Goal: Task Accomplishment & Management: Manage account settings

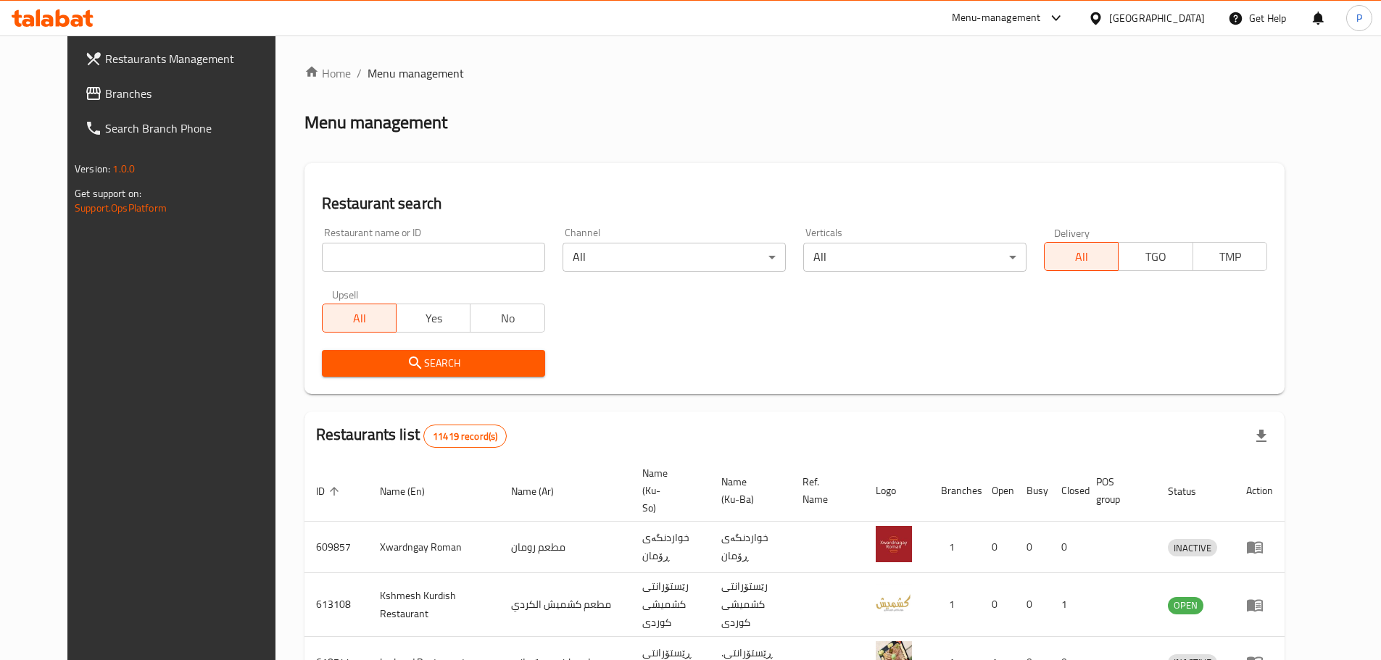
click at [436, 257] on input "search" at bounding box center [433, 257] width 223 height 29
type input "popna"
click button "Search" at bounding box center [433, 363] width 223 height 27
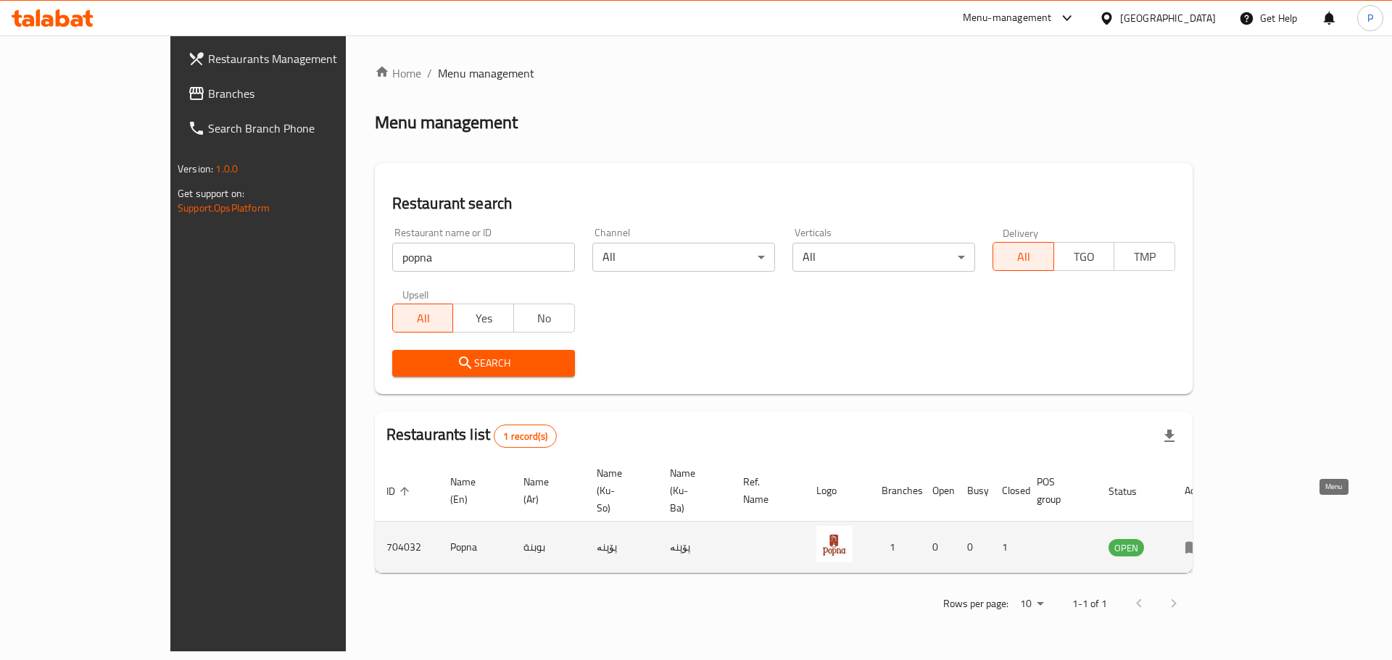
click at [1202, 539] on icon "enhanced table" at bounding box center [1193, 547] width 17 height 17
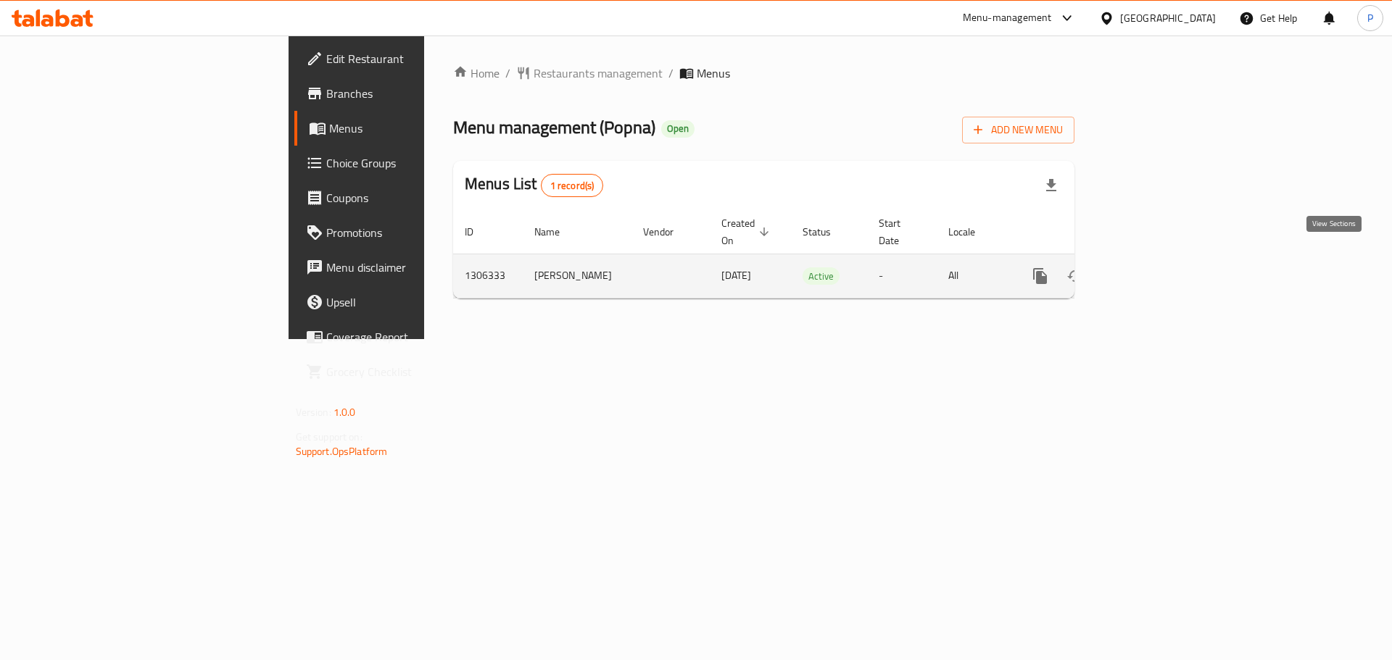
click at [1153, 268] on icon "enhanced table" at bounding box center [1144, 276] width 17 height 17
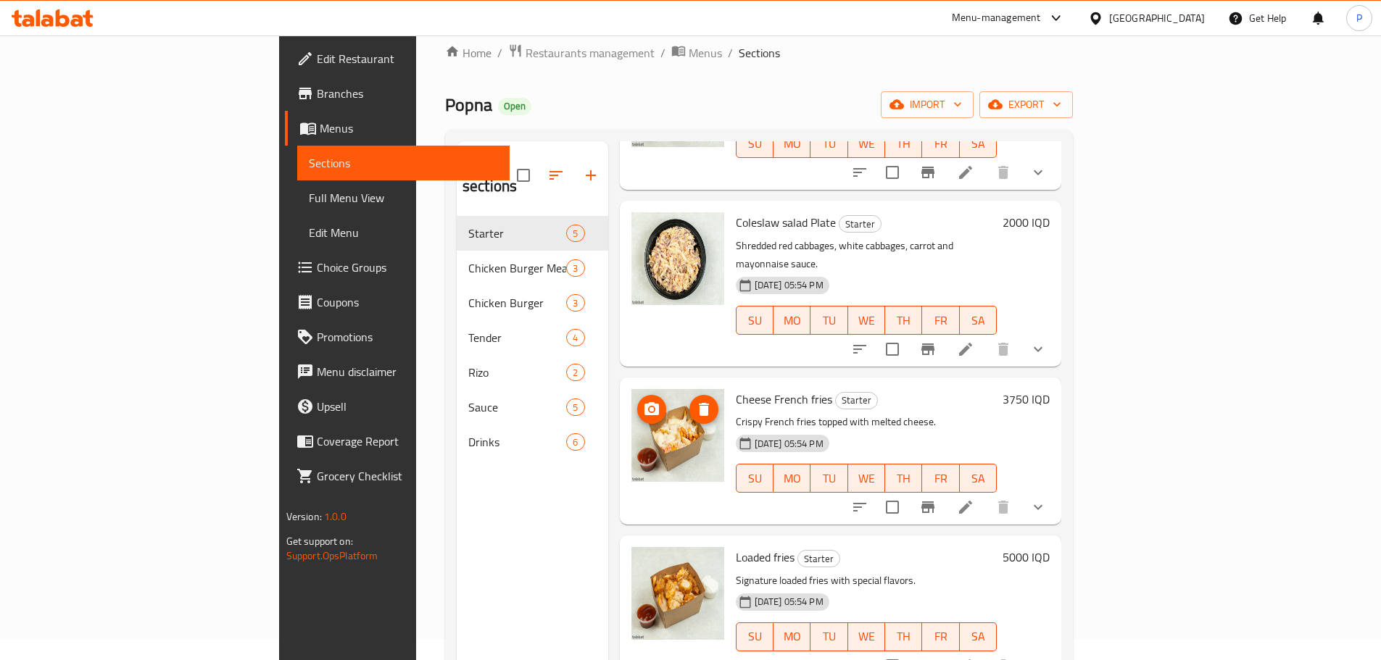
scroll to position [203, 0]
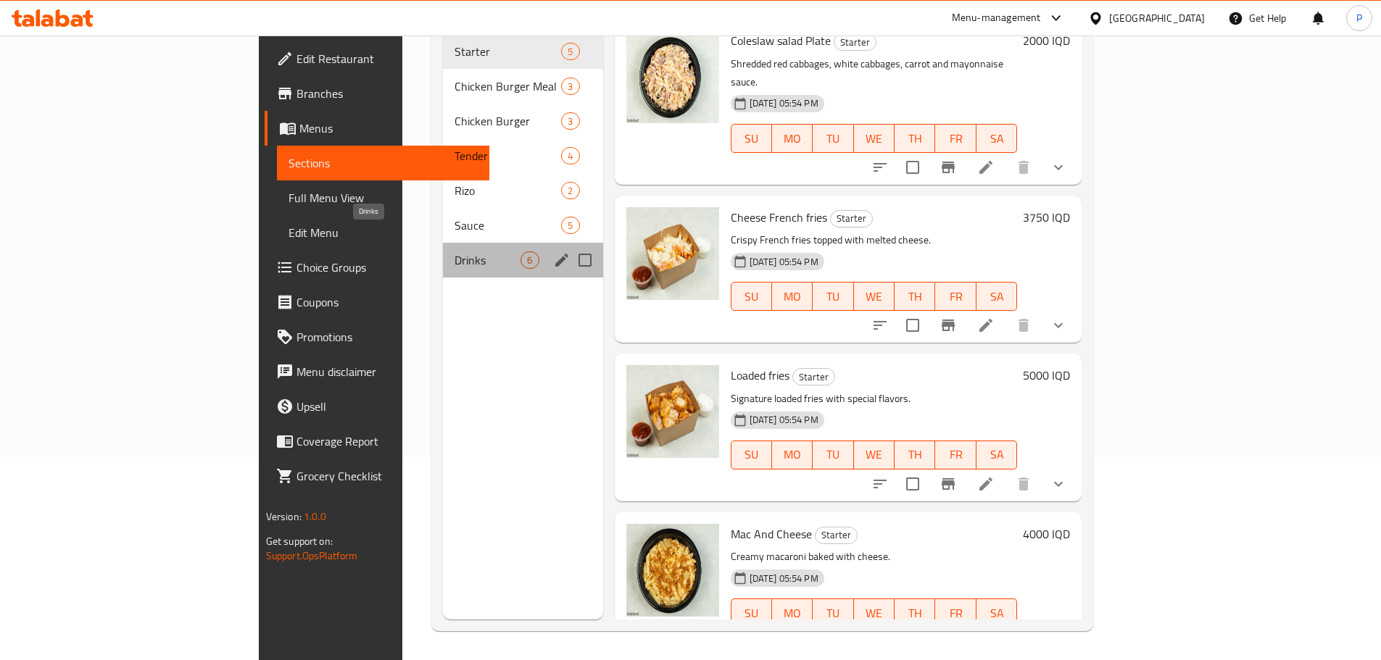
click at [455, 252] on span "Drinks" at bounding box center [488, 260] width 66 height 17
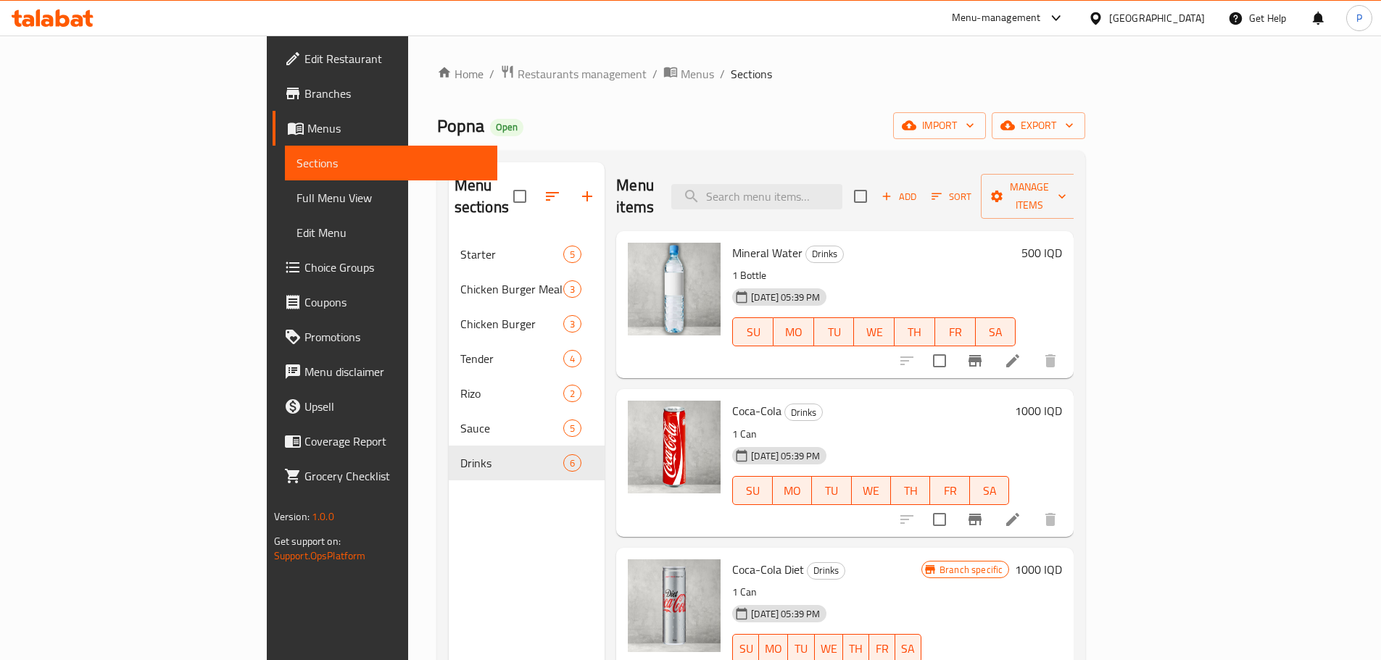
scroll to position [203, 0]
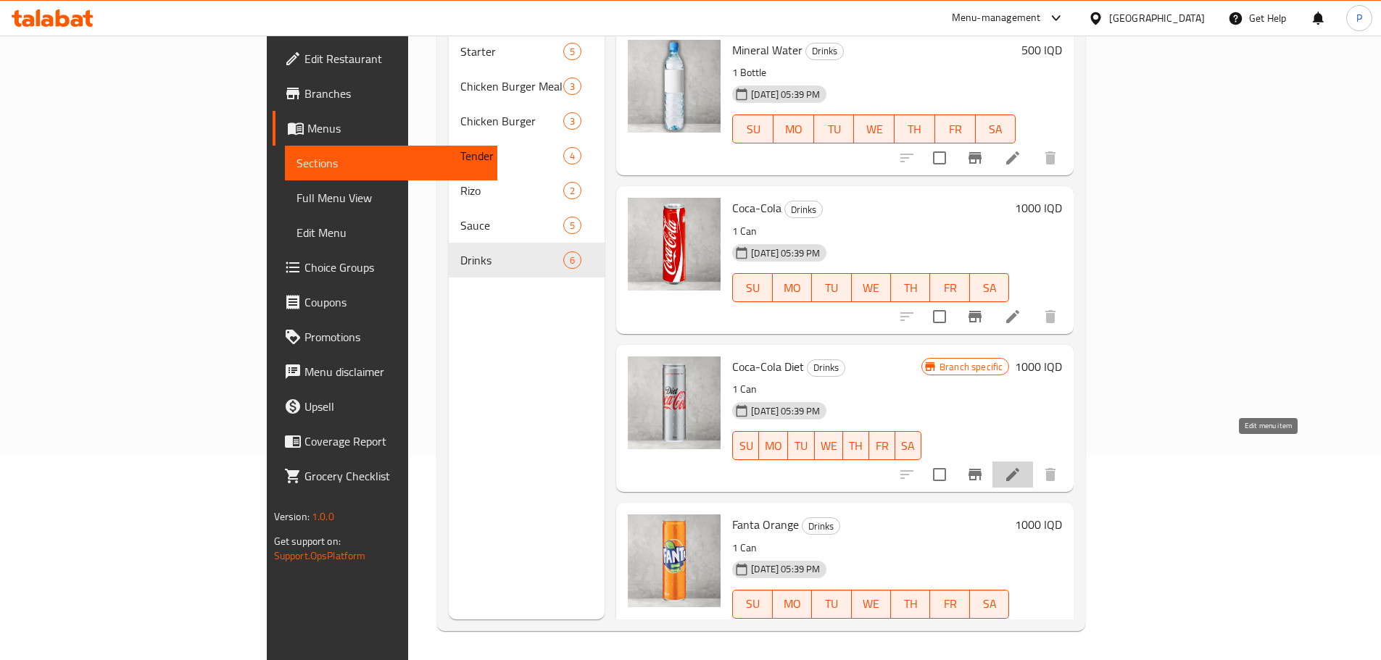
click at [1022, 466] on icon at bounding box center [1012, 474] width 17 height 17
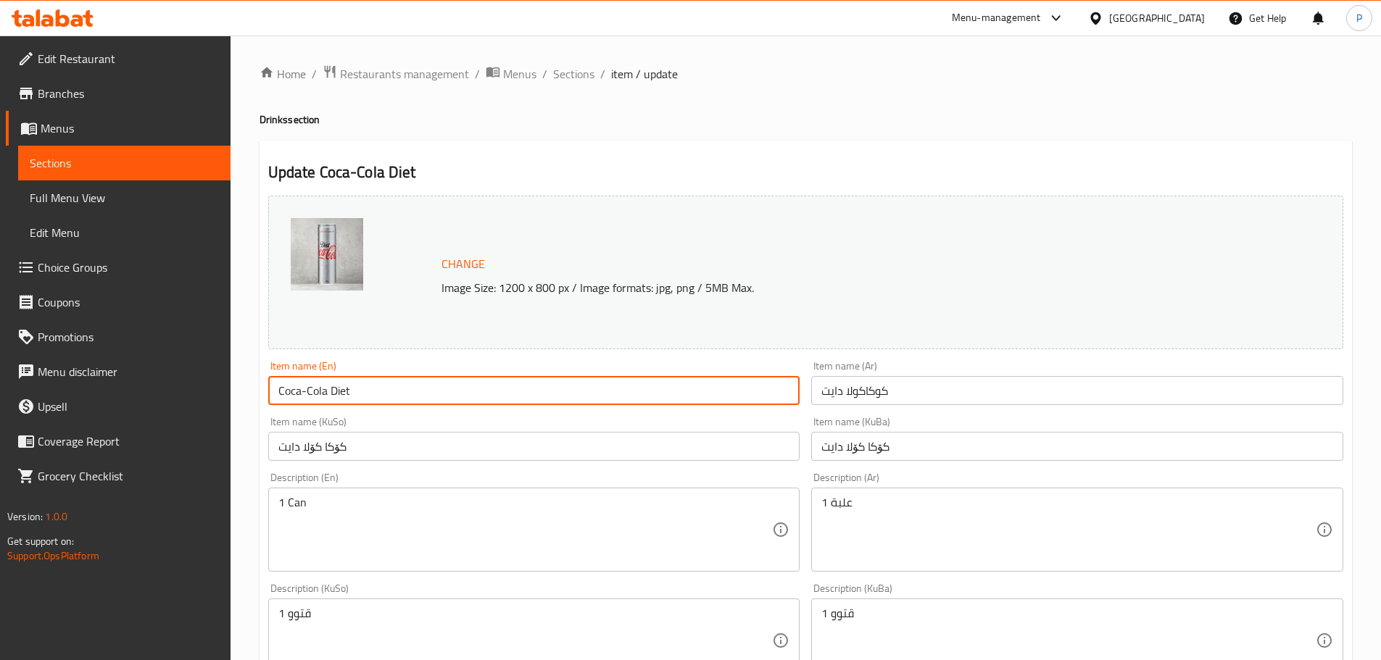
click at [340, 391] on input "Coca-Cola Diet" at bounding box center [534, 390] width 532 height 29
type input "Coca-Cola Zero"
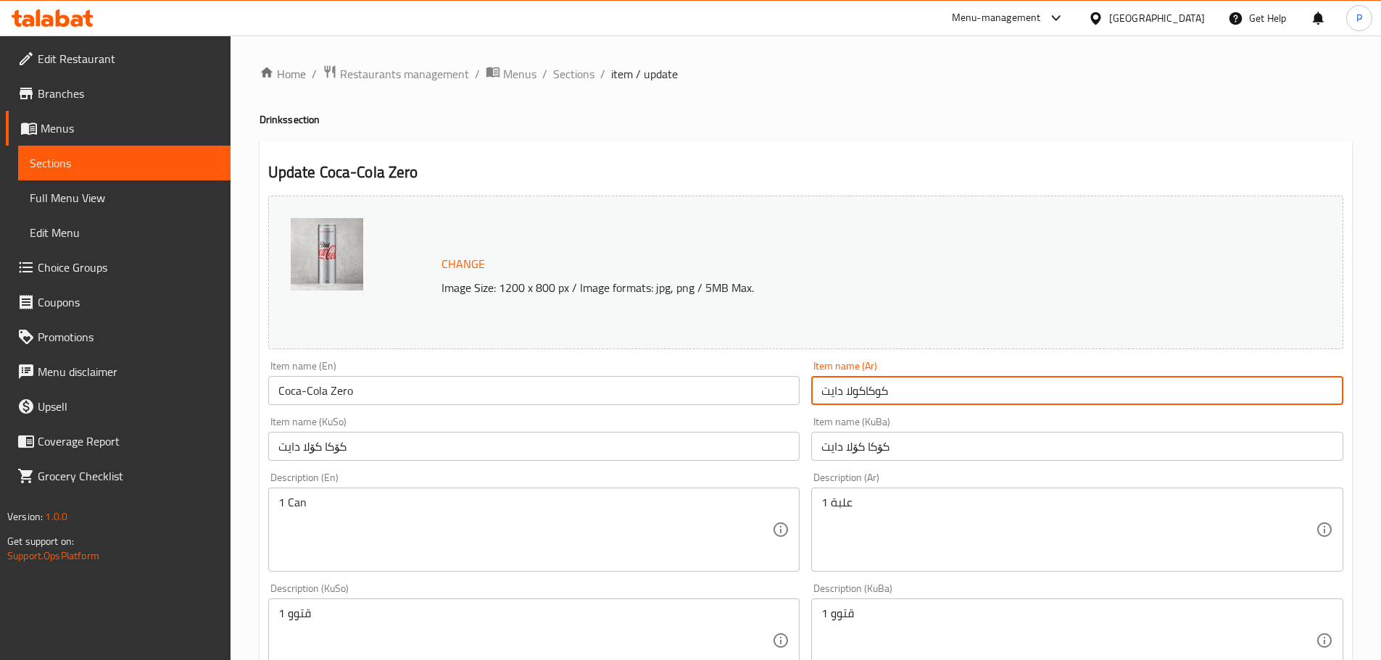
click at [834, 400] on input "كوكاكولا دايت" at bounding box center [1077, 390] width 532 height 29
click at [834, 399] on input "كوكاكولا دايت" at bounding box center [1077, 390] width 532 height 29
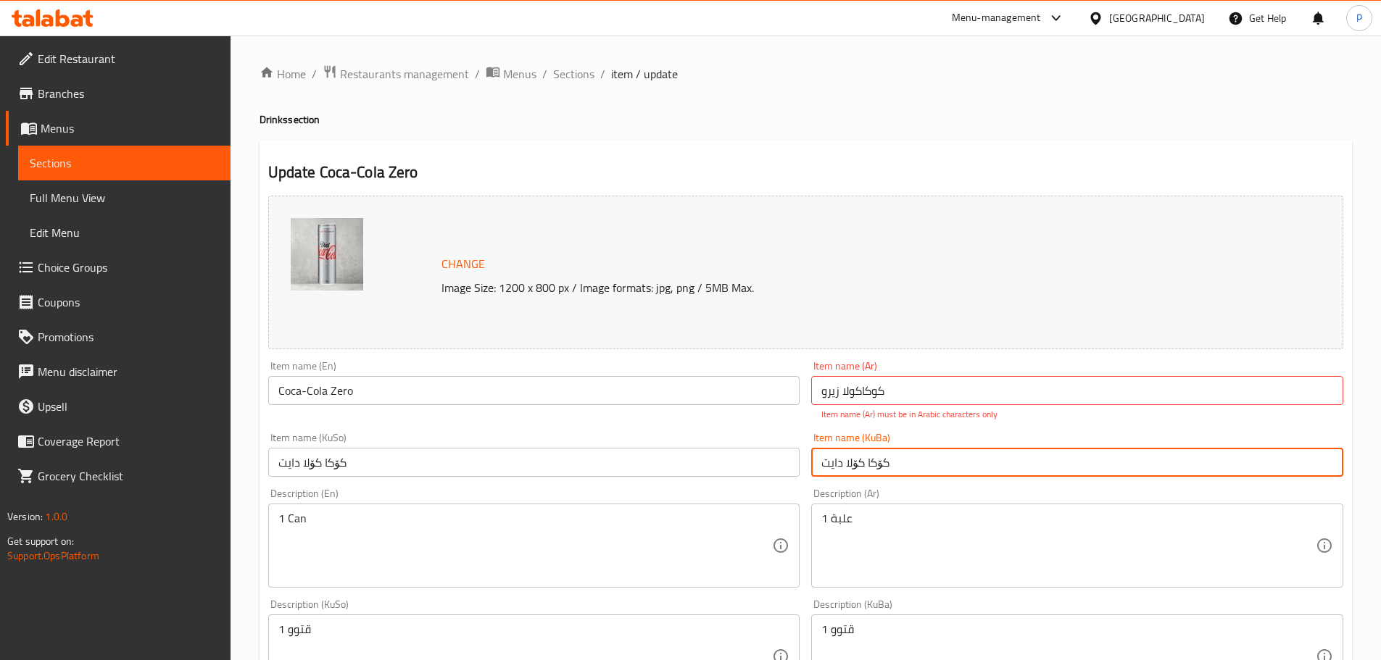
click at [836, 444] on div "Item name (KuBa) کۆکا کۆلا دایت Item name (KuBa)" at bounding box center [1077, 455] width 532 height 44
click at [834, 457] on input "کۆکا کۆلا دایت" at bounding box center [1077, 462] width 532 height 29
click at [834, 459] on input "کۆکا کۆلا دایت" at bounding box center [1077, 462] width 532 height 29
click at [829, 389] on input "كوكاكولا زیرو" at bounding box center [1077, 390] width 532 height 29
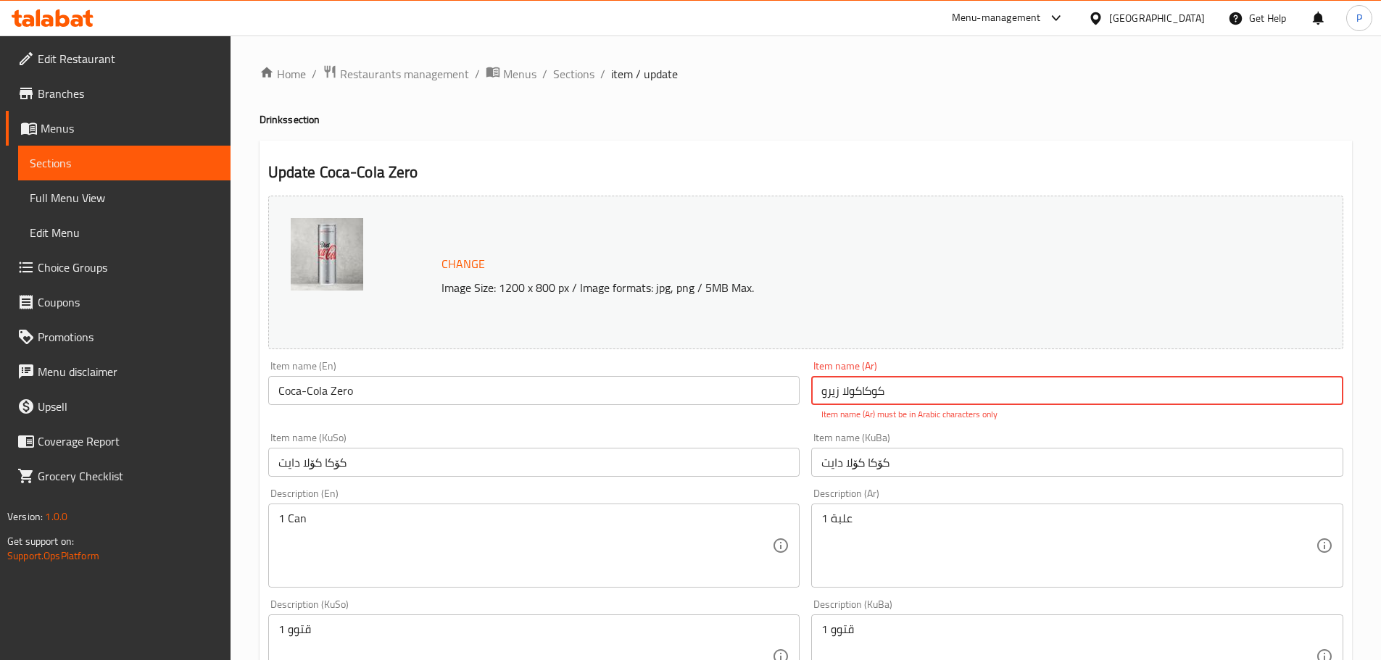
click at [829, 389] on input "كوكاكولا زیرو" at bounding box center [1077, 390] width 532 height 29
type input "[PERSON_NAME]"
click at [1183, 429] on div "Item name (KuBa) کۆکا کۆلا دایت Item name (KuBa)" at bounding box center [1077, 455] width 544 height 56
click at [875, 455] on input "کۆکا کۆلا دایت" at bounding box center [1077, 462] width 532 height 29
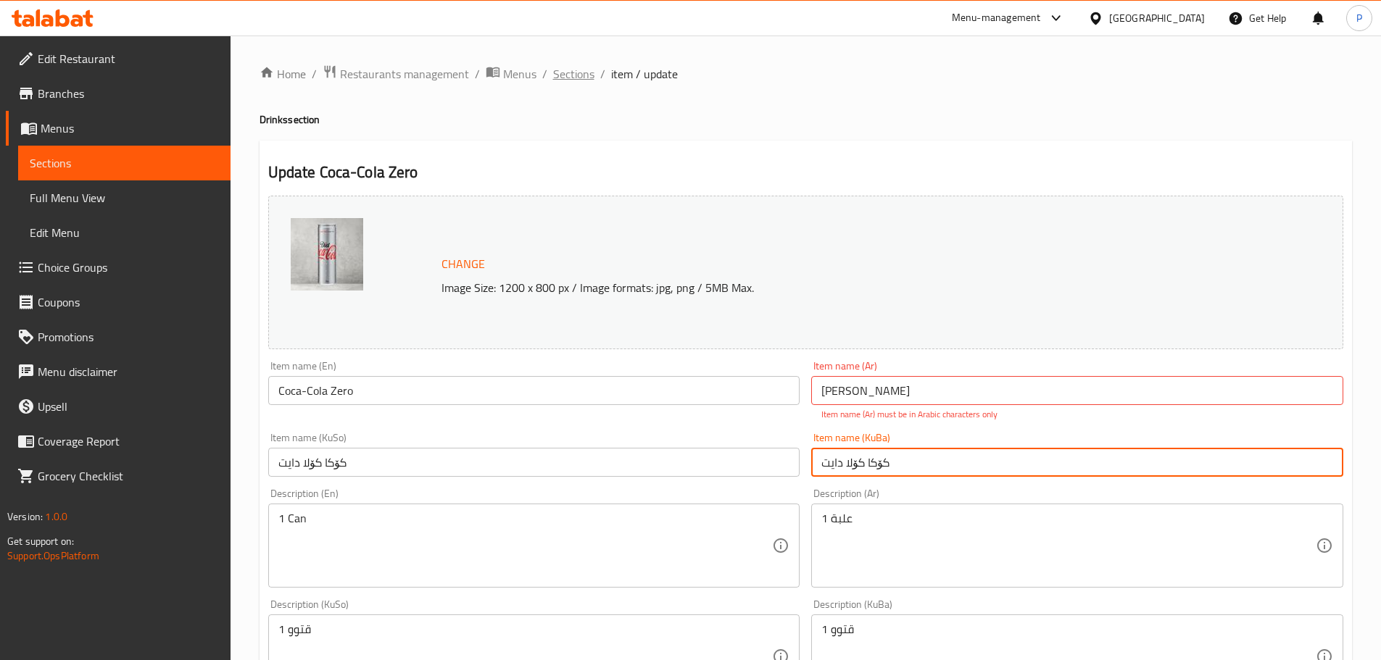
click at [584, 73] on span "Sections" at bounding box center [573, 73] width 41 height 17
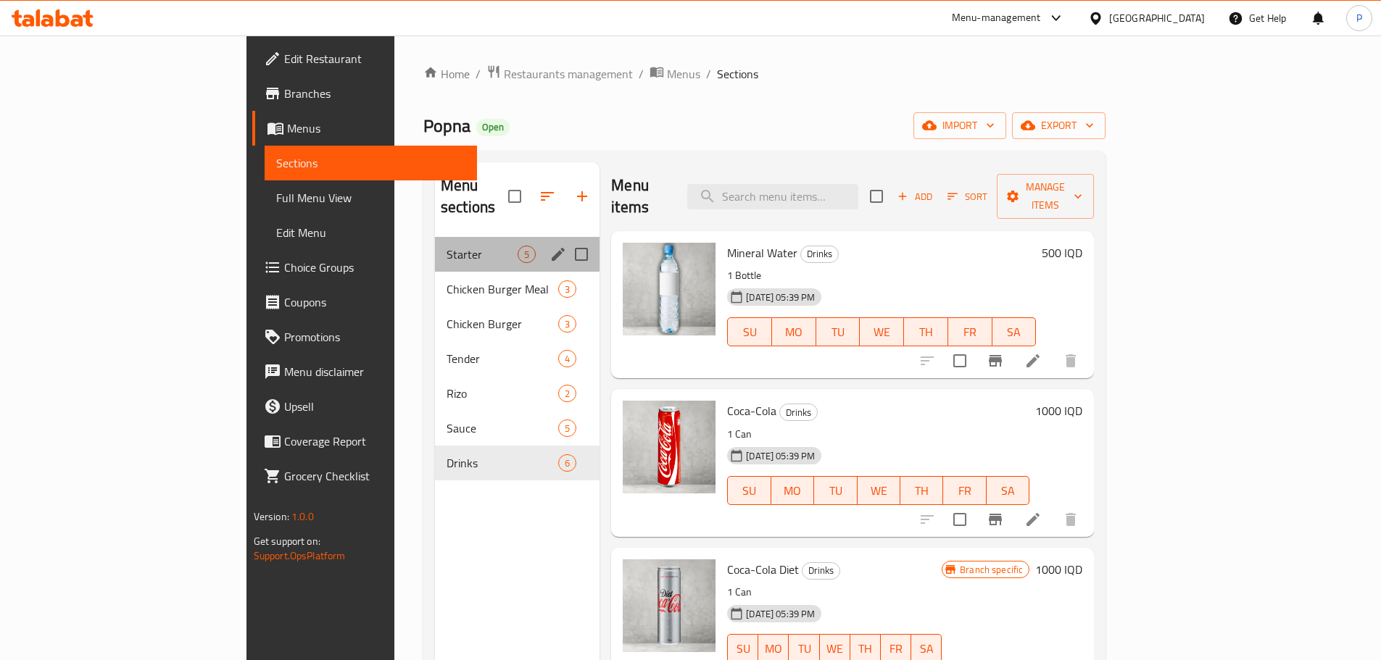
click at [435, 243] on div "Starter 5" at bounding box center [517, 254] width 165 height 35
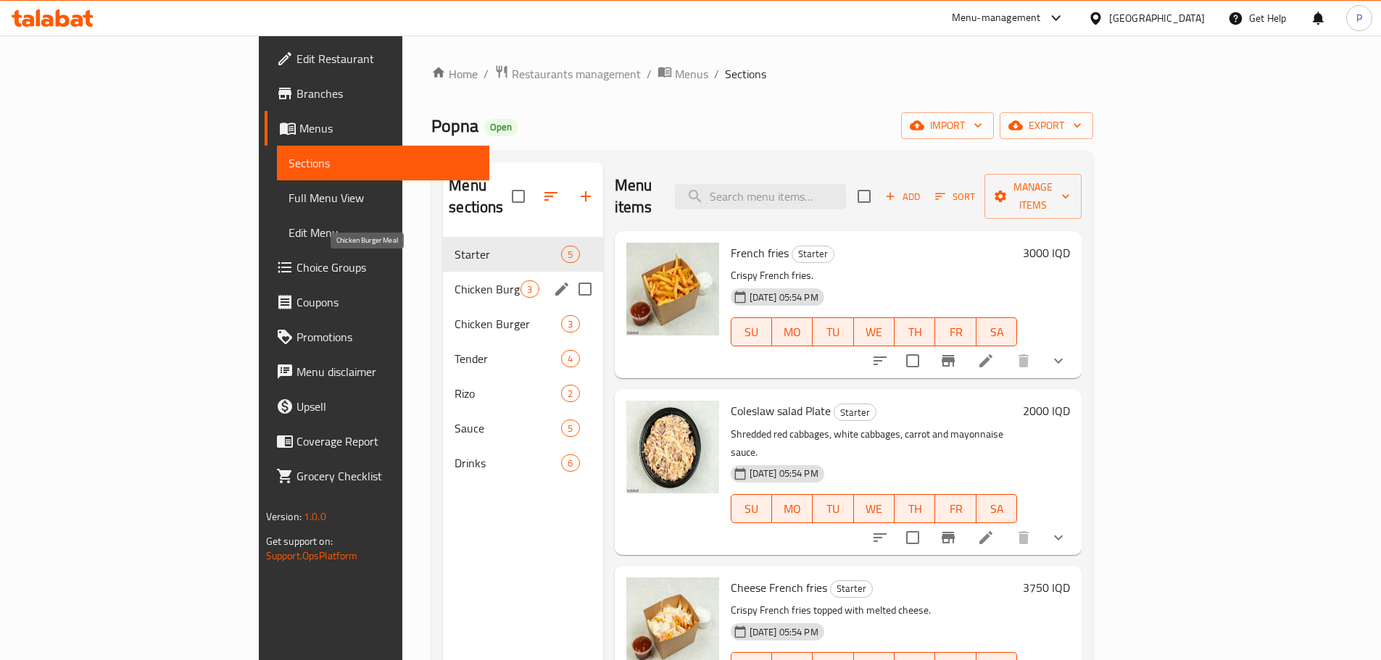
click at [455, 281] on span "Chicken Burger Meal" at bounding box center [488, 289] width 66 height 17
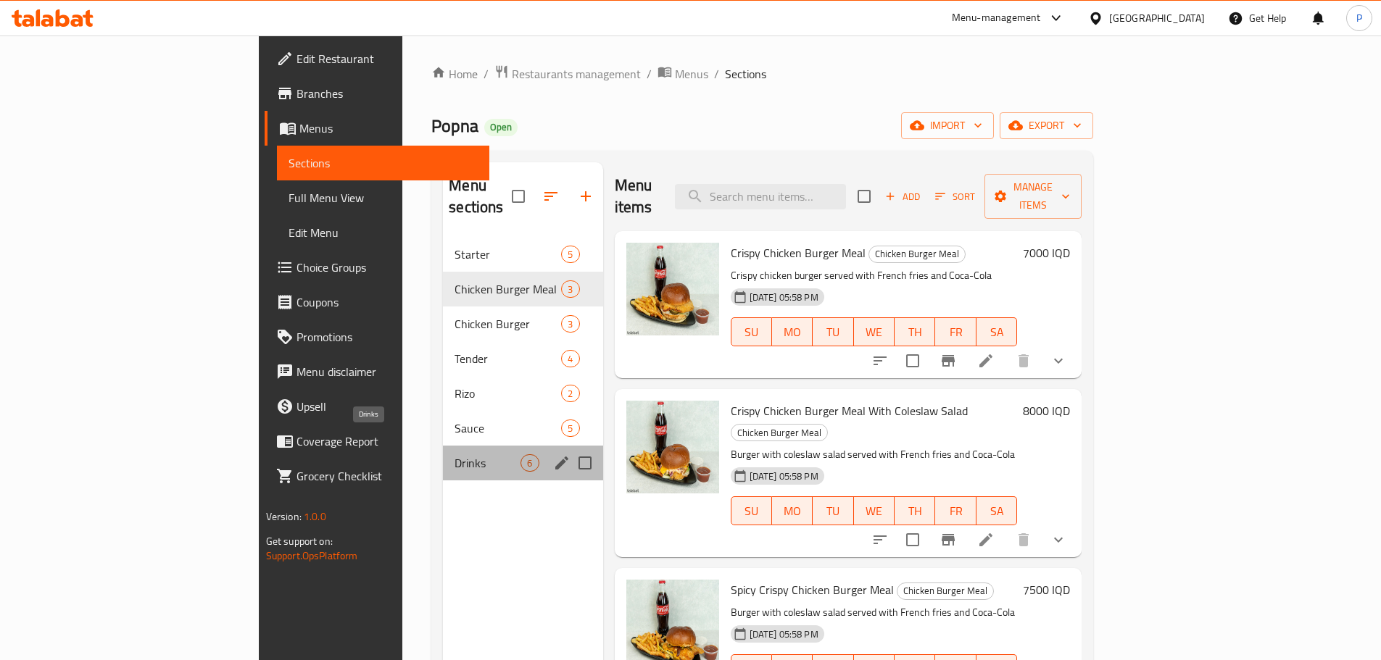
click at [455, 455] on span "Drinks" at bounding box center [488, 463] width 66 height 17
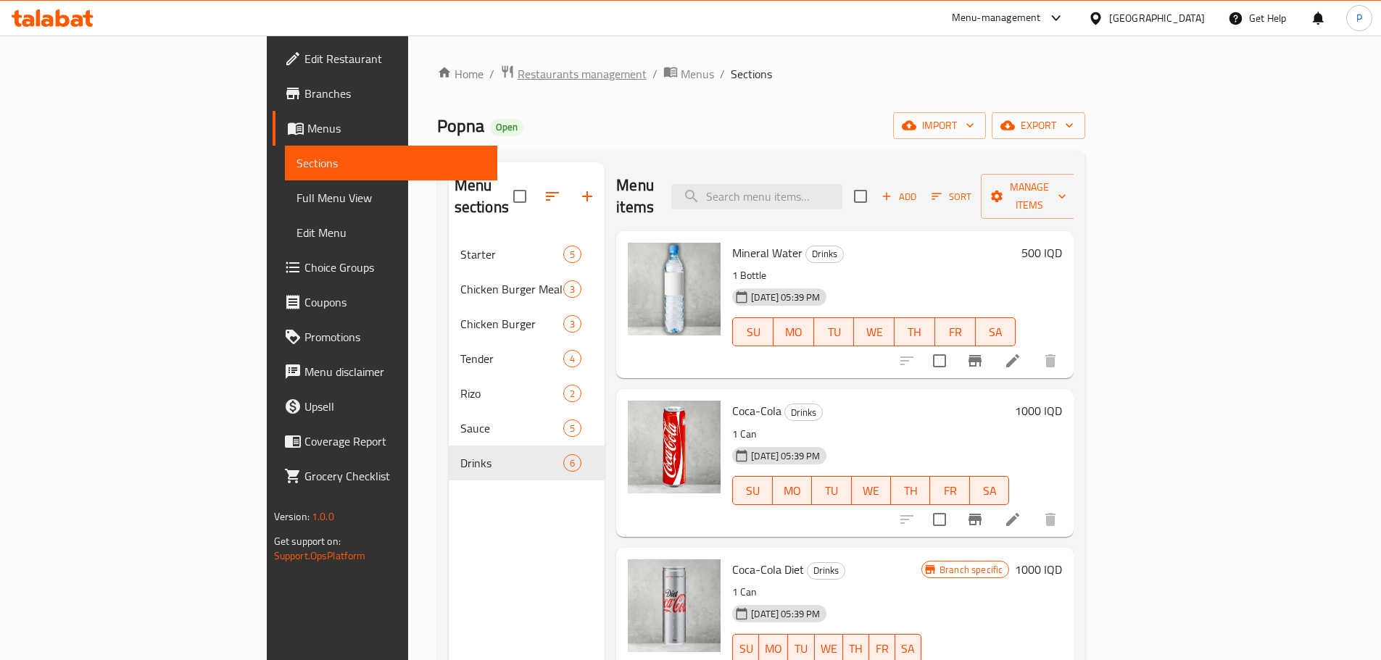
click at [518, 65] on span "Restaurants management" at bounding box center [582, 73] width 129 height 17
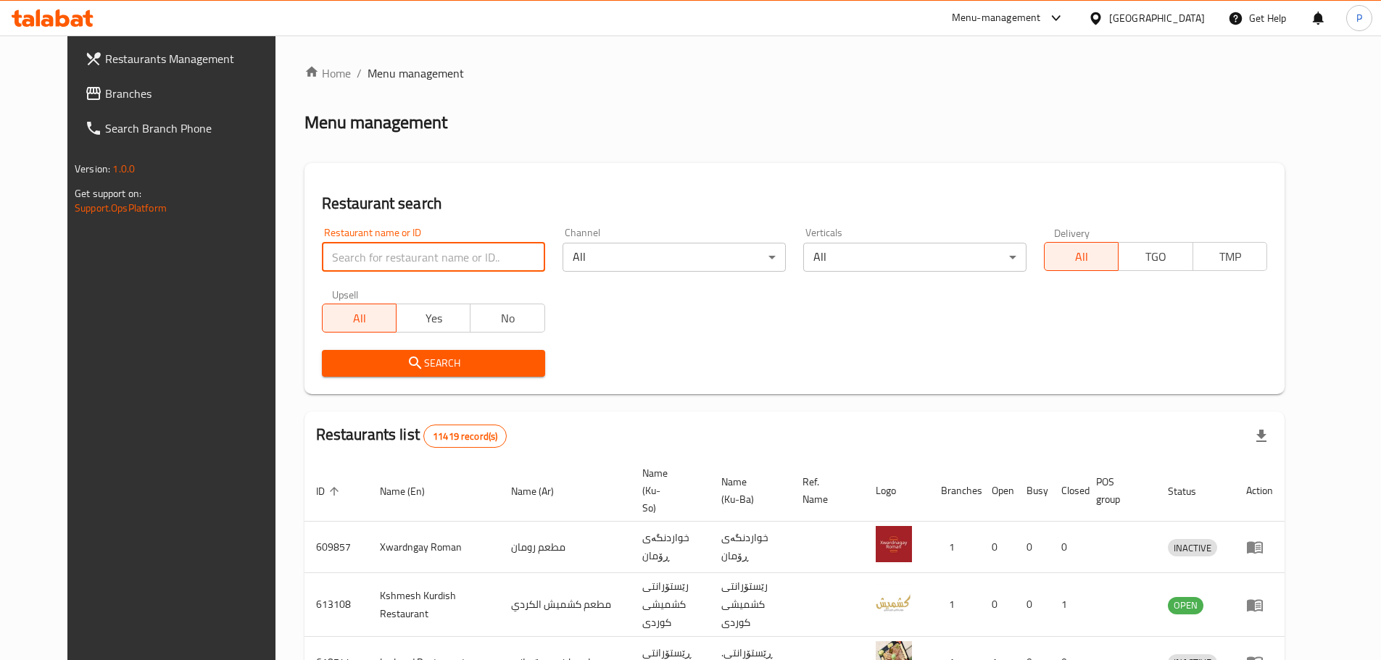
click at [444, 256] on input "search" at bounding box center [433, 257] width 223 height 29
type input "popna"
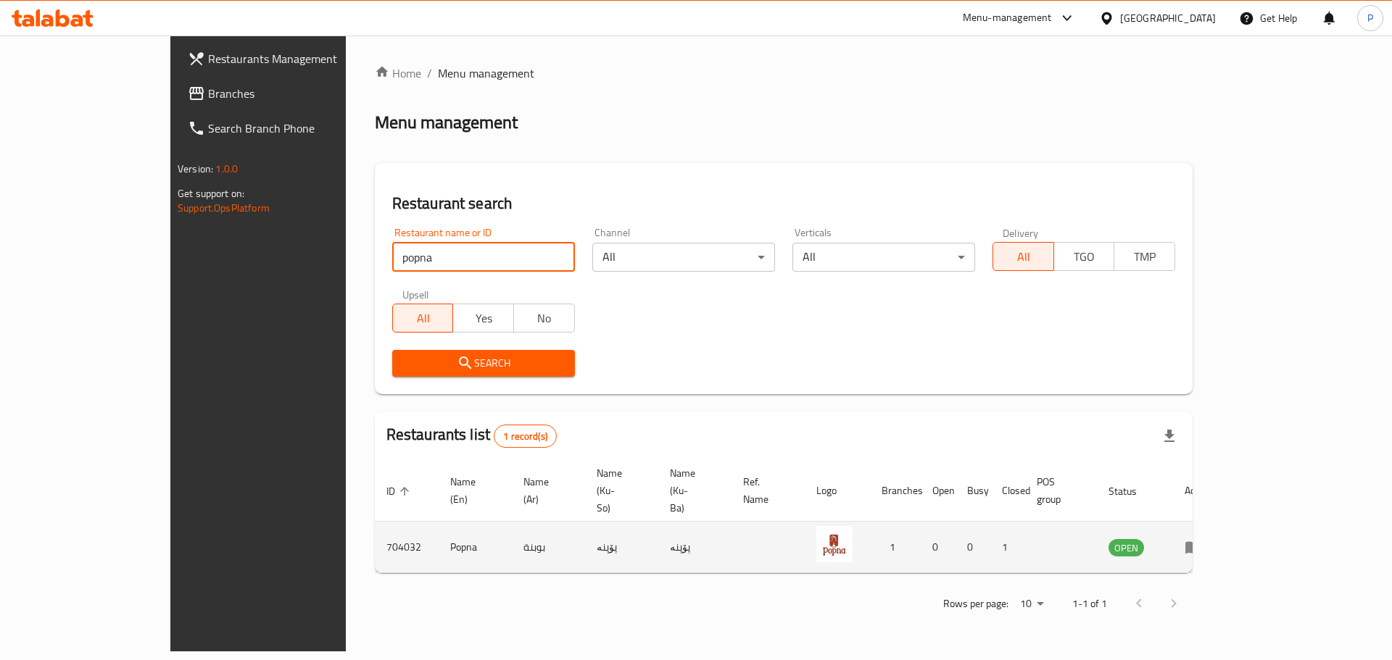
click at [1202, 539] on icon "enhanced table" at bounding box center [1193, 547] width 17 height 17
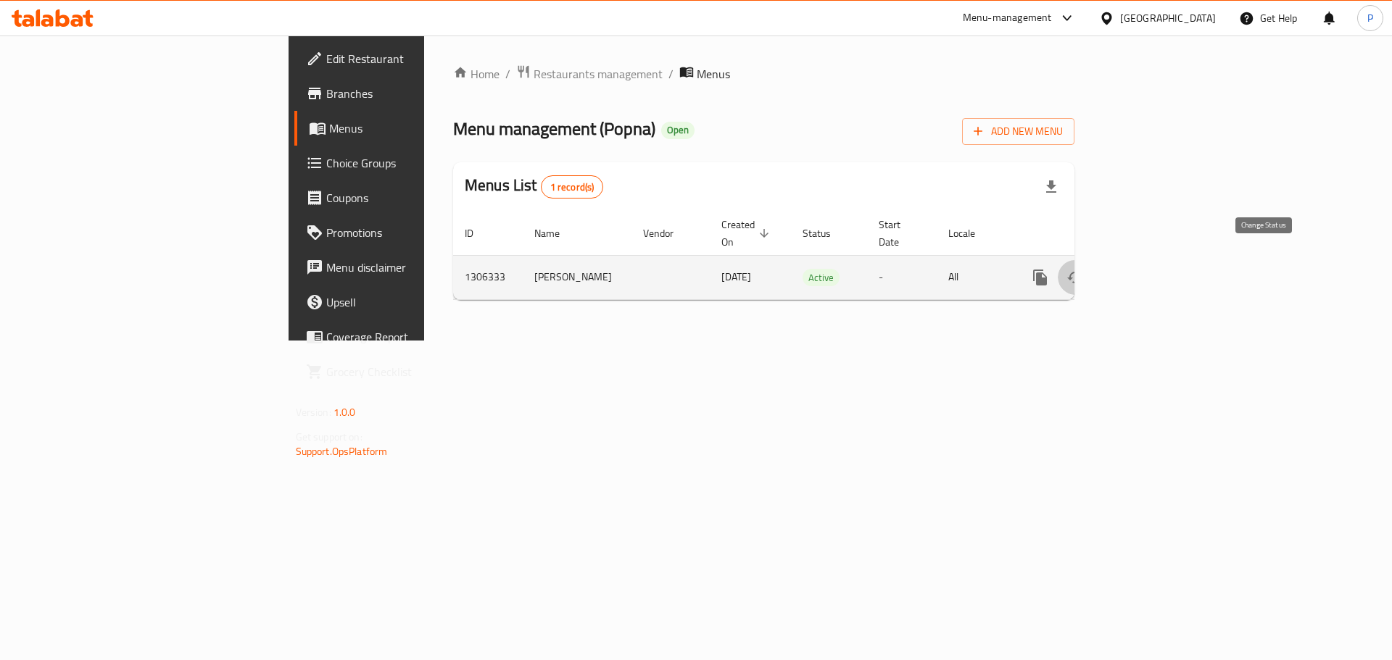
click at [1084, 269] on icon "enhanced table" at bounding box center [1074, 277] width 17 height 17
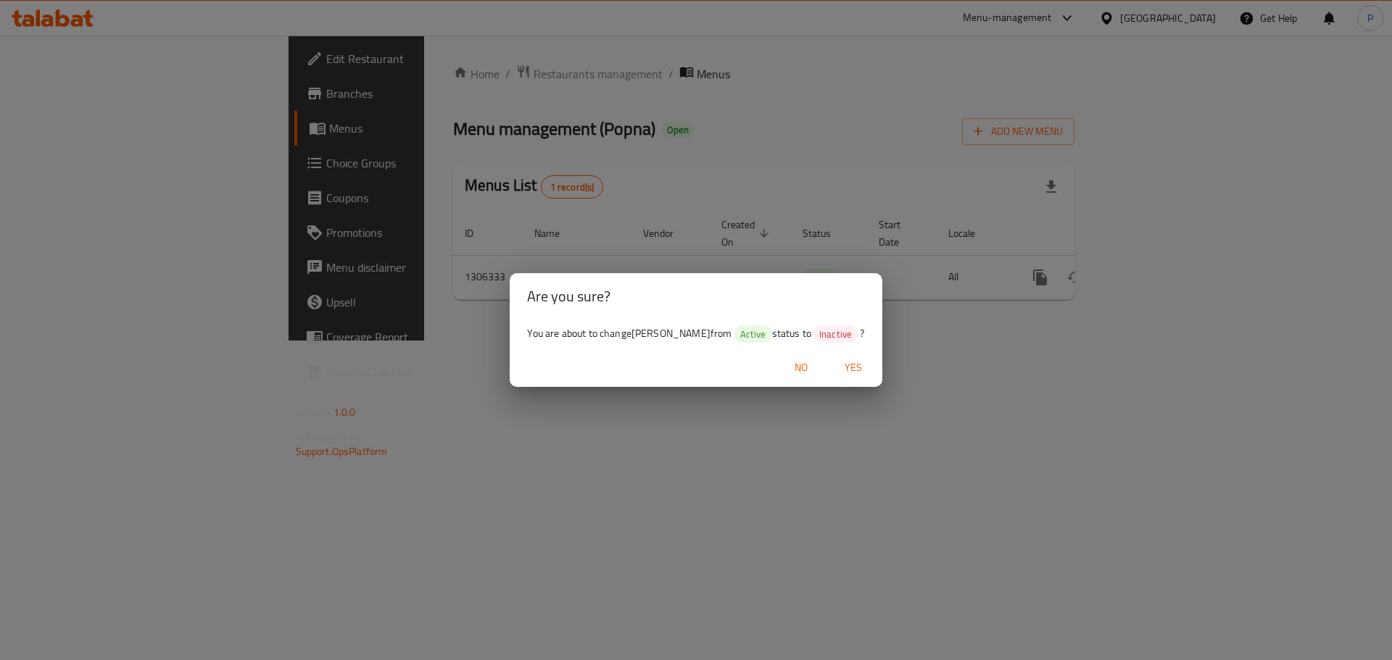
click at [865, 365] on span "Yes" at bounding box center [853, 368] width 35 height 18
